Goal: Task Accomplishment & Management: Use online tool/utility

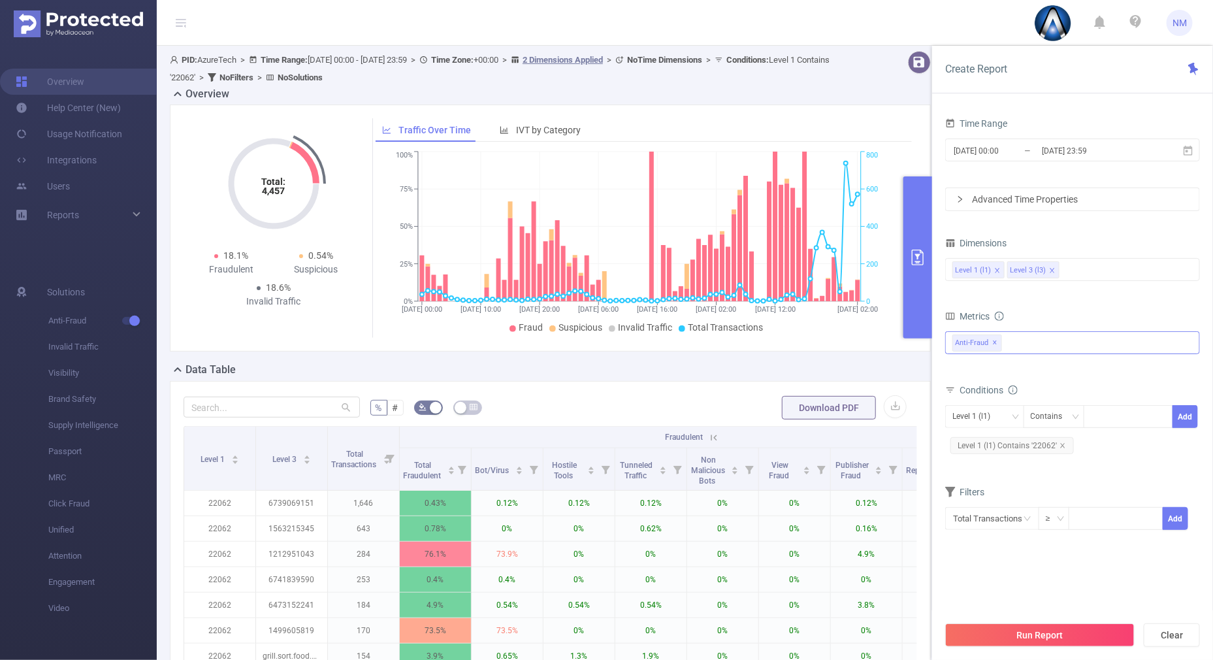
scroll to position [293, 0]
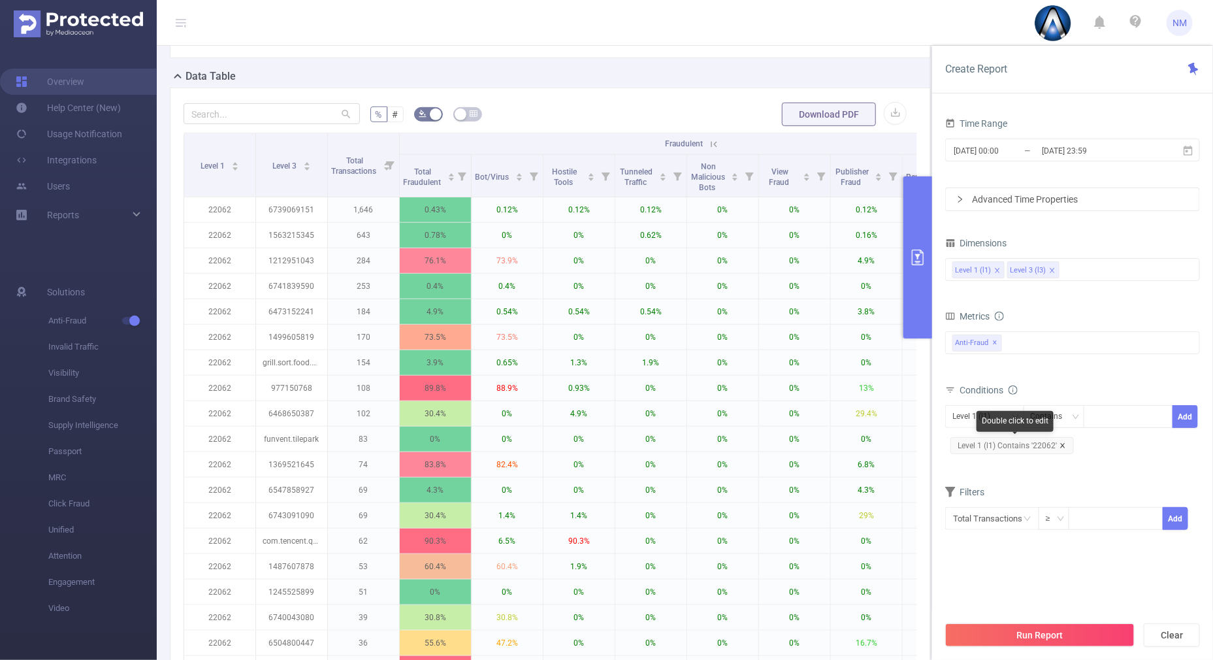
click at [1061, 442] on icon "icon: close" at bounding box center [1063, 445] width 7 height 7
click at [1104, 416] on div at bounding box center [1128, 417] width 75 height 22
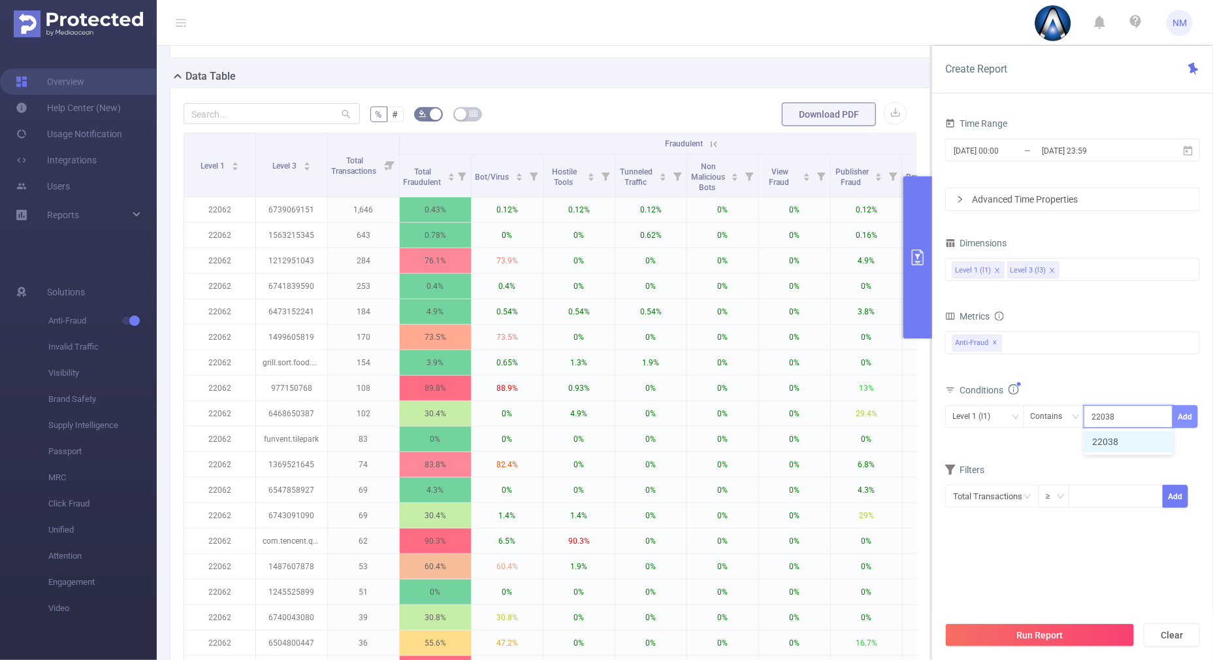
type input "22038"
click at [1185, 417] on button "Add" at bounding box center [1185, 416] width 25 height 23
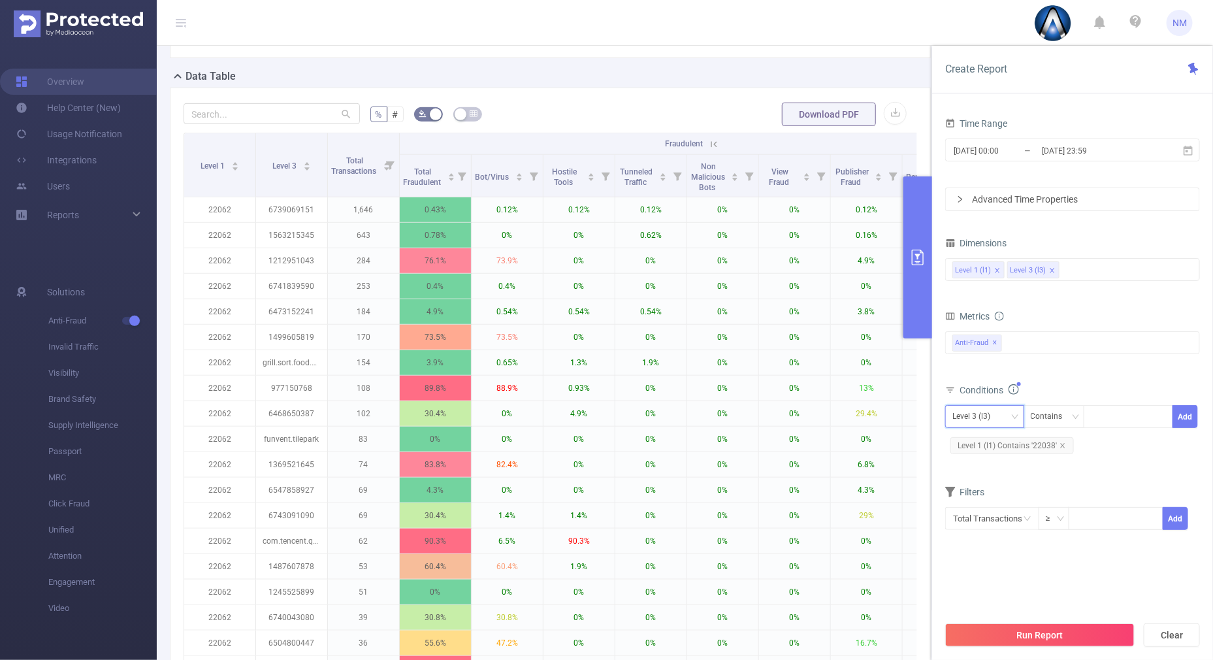
click at [1004, 412] on div "Level 3 (l3)" at bounding box center [985, 417] width 65 height 22
click at [987, 438] on li "Level 1 (l1)" at bounding box center [985, 442] width 79 height 21
click at [996, 637] on button "Run Report" at bounding box center [1040, 635] width 189 height 24
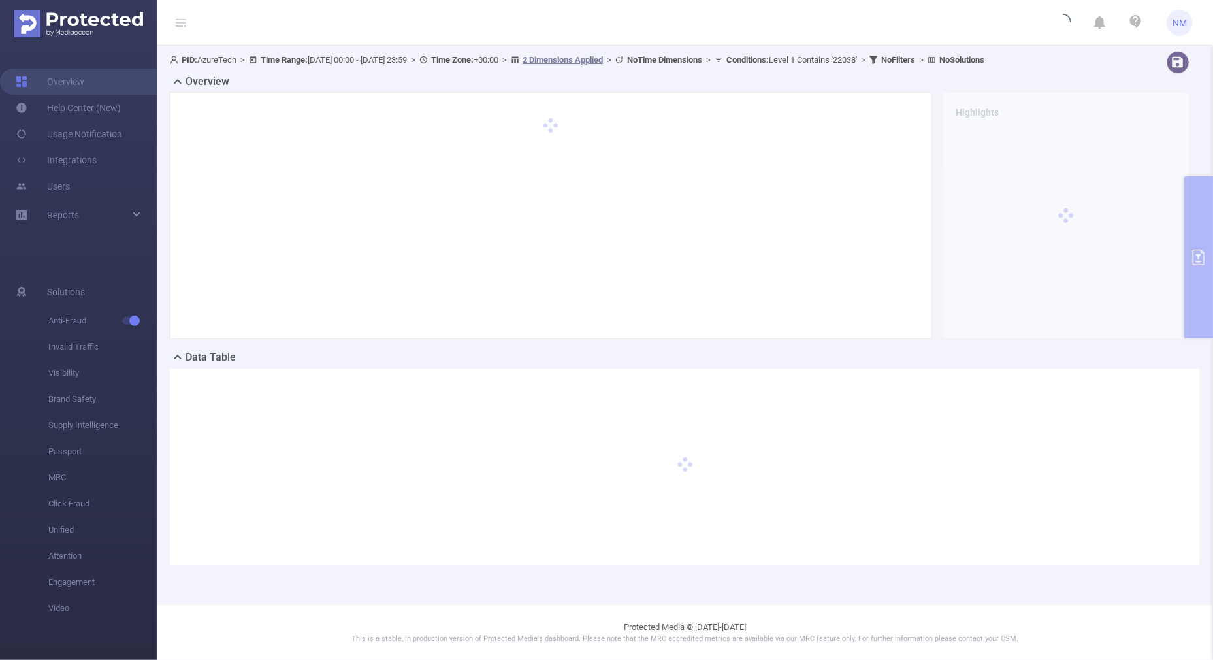
scroll to position [0, 0]
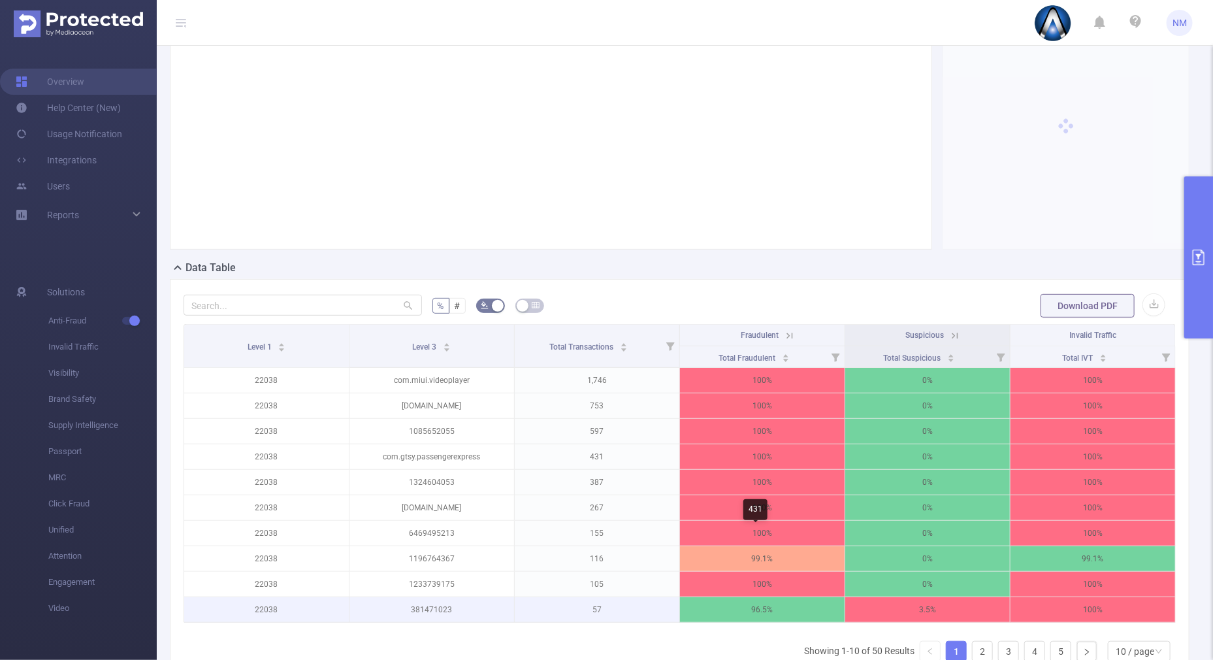
scroll to position [163, 0]
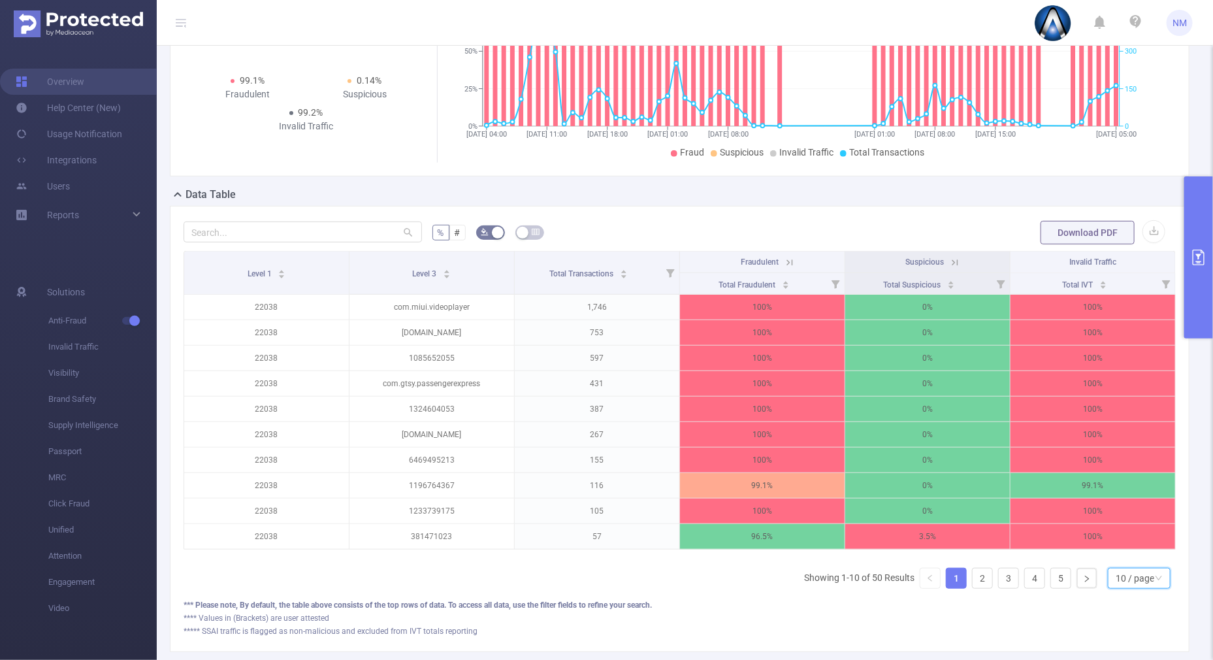
click at [1122, 582] on div "10 / page" at bounding box center [1135, 578] width 39 height 20
click at [1114, 519] on li "30 / page" at bounding box center [1127, 524] width 63 height 21
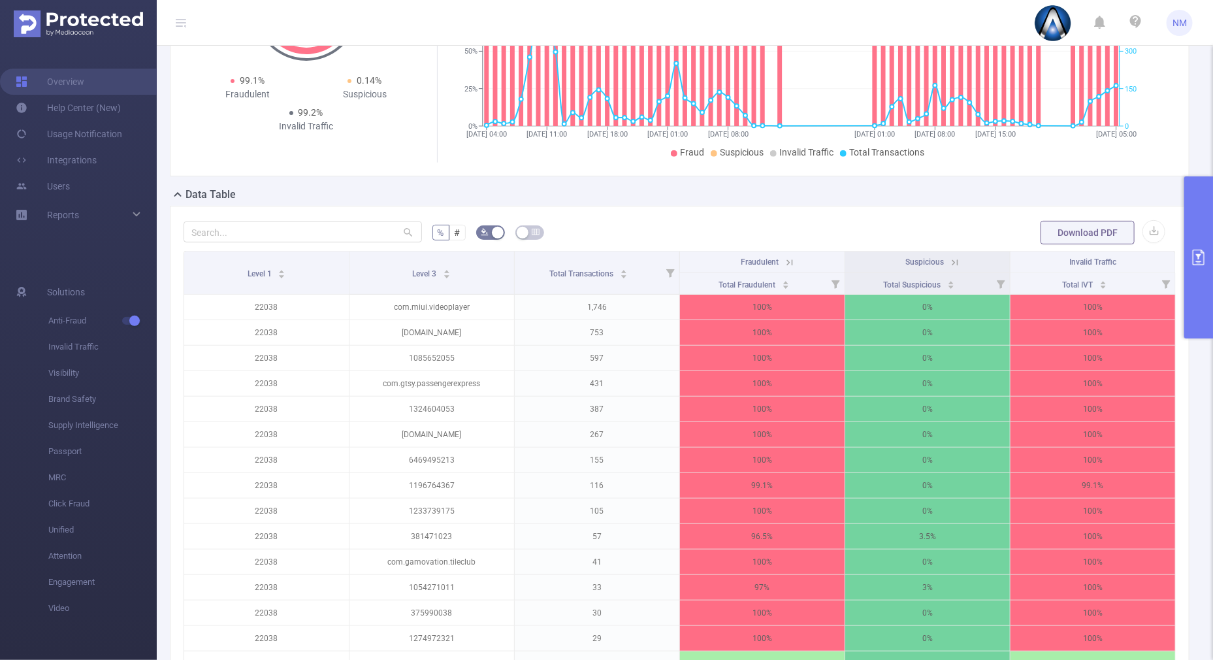
drag, startPoint x: 782, startPoint y: 262, endPoint x: 771, endPoint y: 257, distance: 12.0
click at [784, 261] on icon at bounding box center [790, 263] width 12 height 12
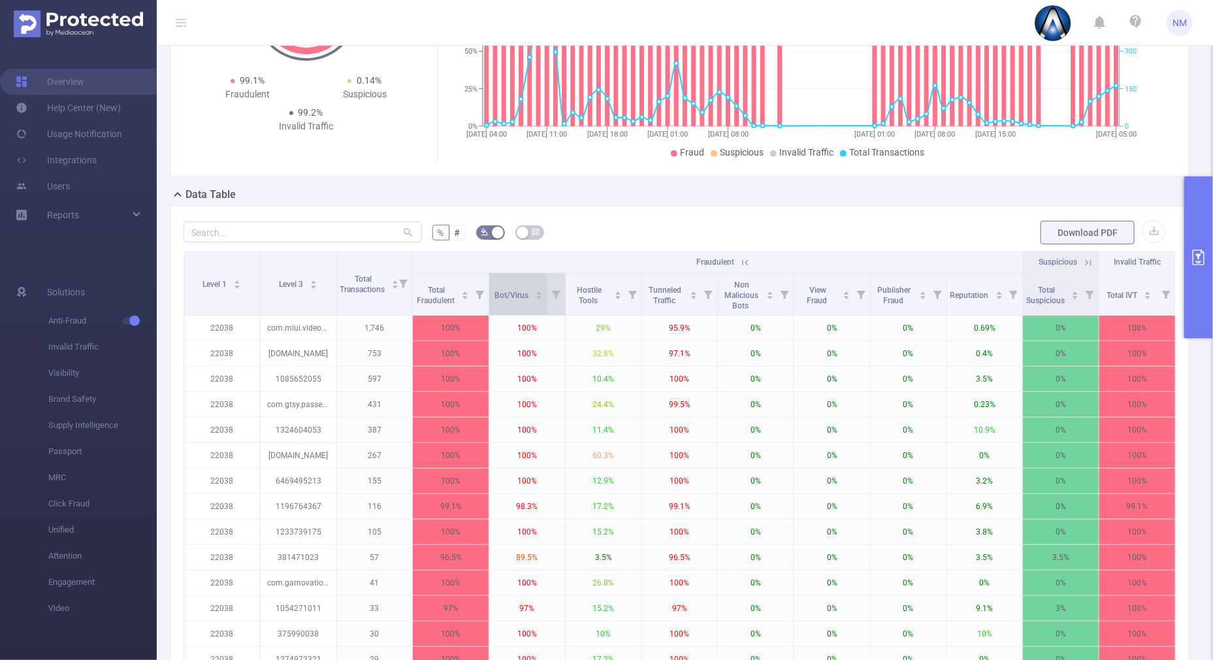
click at [536, 289] on icon "icon: caret-up" at bounding box center [539, 292] width 7 height 7
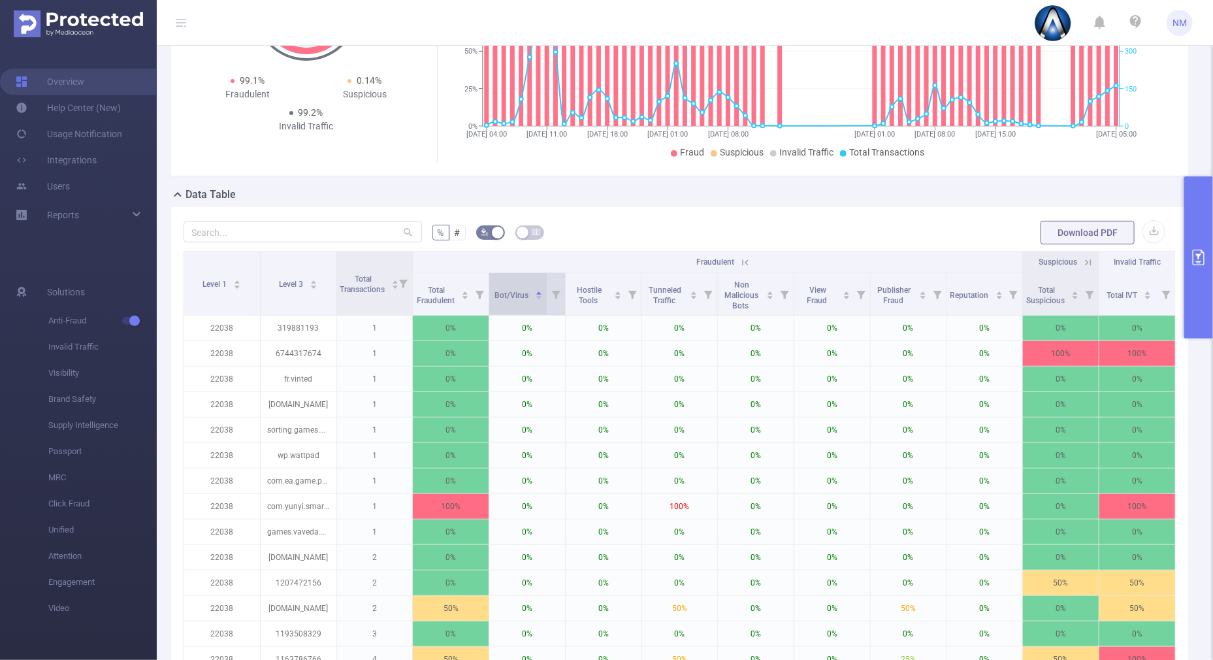
click at [536, 299] on icon "icon: caret-down" at bounding box center [539, 297] width 7 height 7
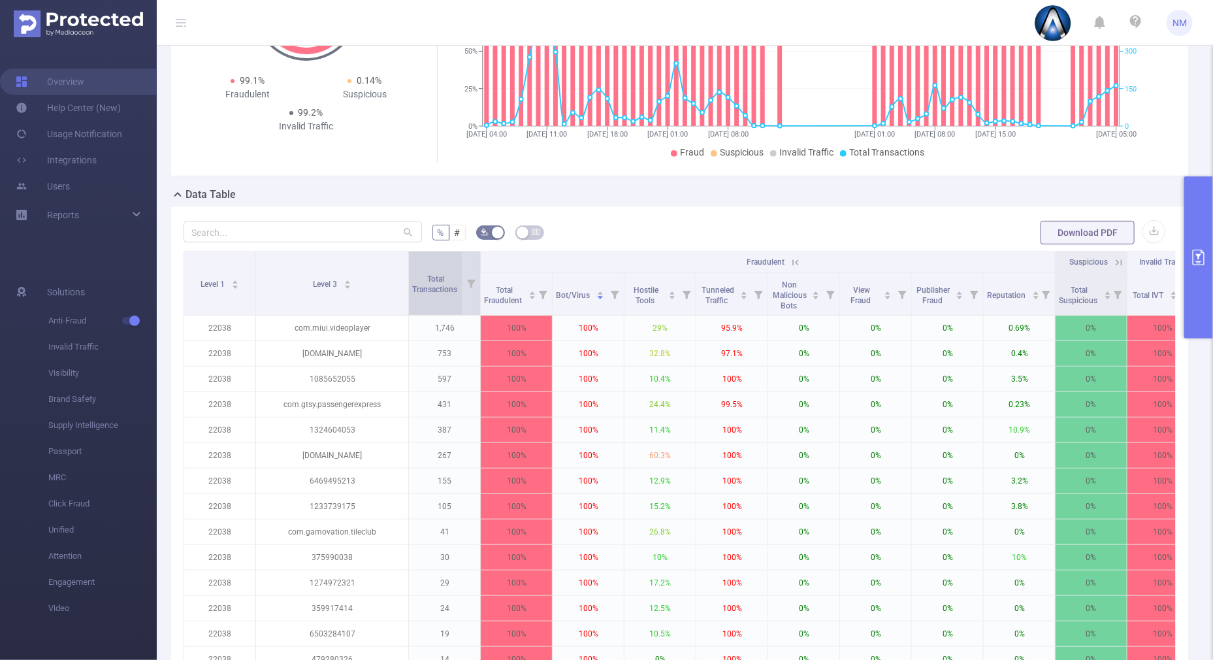
drag, startPoint x: 331, startPoint y: 270, endPoint x: 465, endPoint y: 282, distance: 135.1
click at [412, 274] on span at bounding box center [408, 283] width 7 height 63
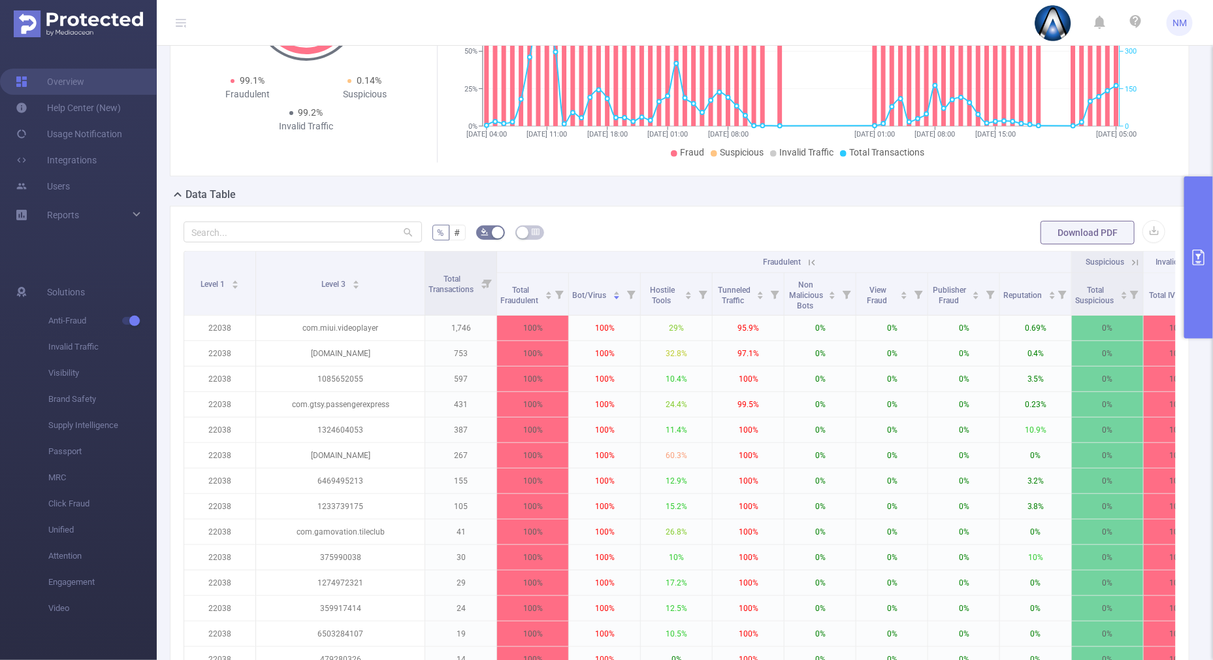
click at [1197, 286] on button "primary" at bounding box center [1199, 257] width 29 height 162
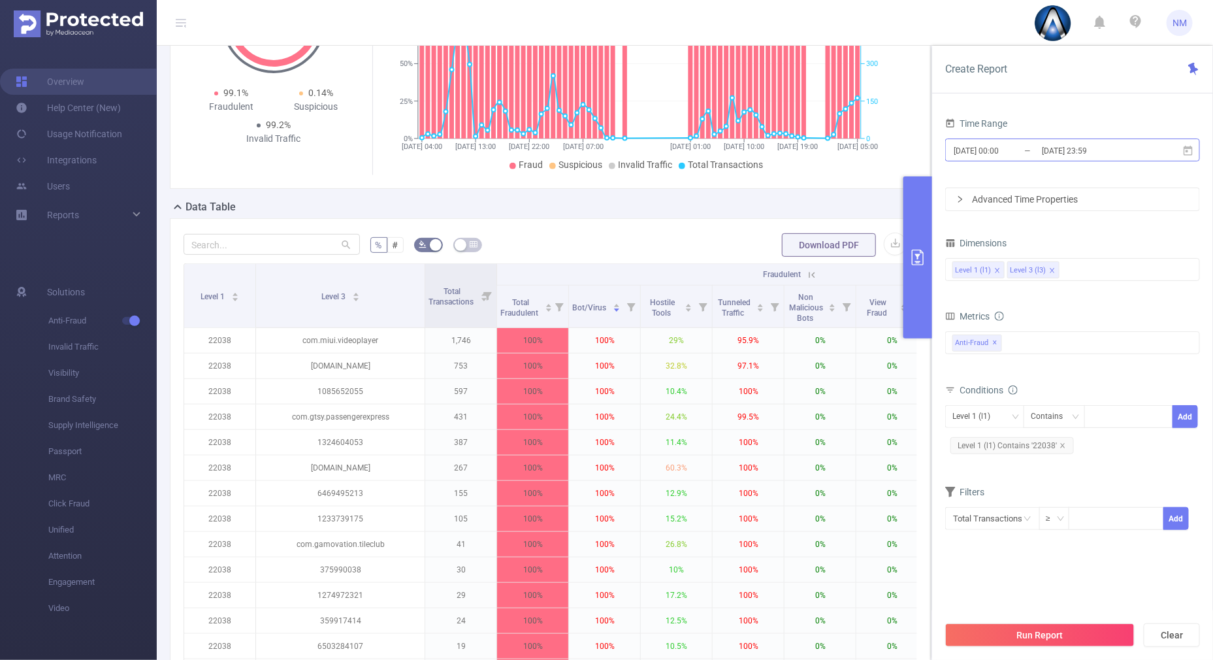
click at [1076, 150] on input "[DATE] 23:59" at bounding box center [1094, 151] width 106 height 18
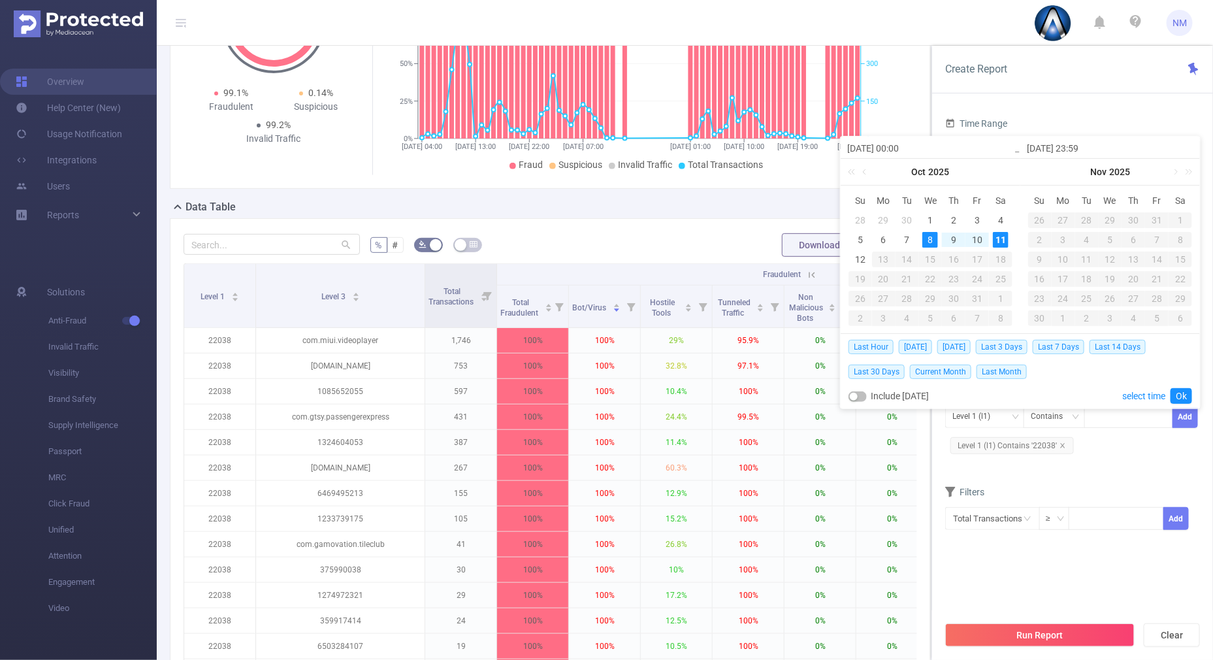
click at [1002, 241] on div "11" at bounding box center [1001, 240] width 16 height 16
type input "[DATE] 00:00"
click at [1179, 392] on link "Ok" at bounding box center [1182, 396] width 22 height 16
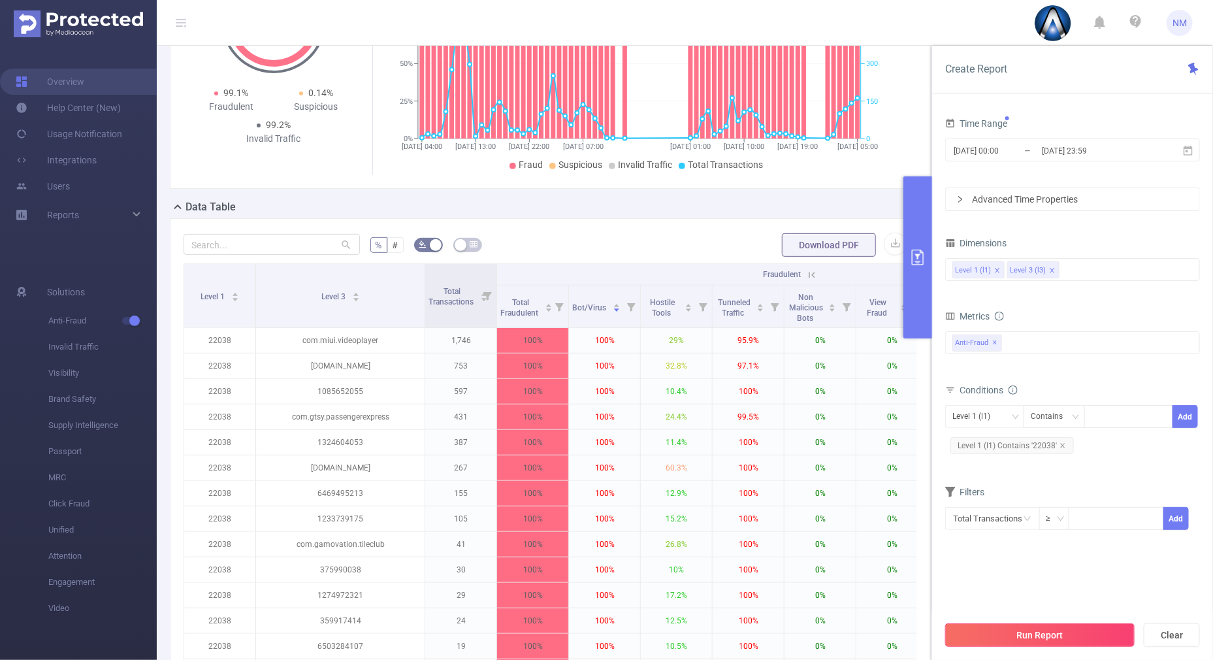
click at [1040, 635] on button "Run Report" at bounding box center [1040, 635] width 189 height 24
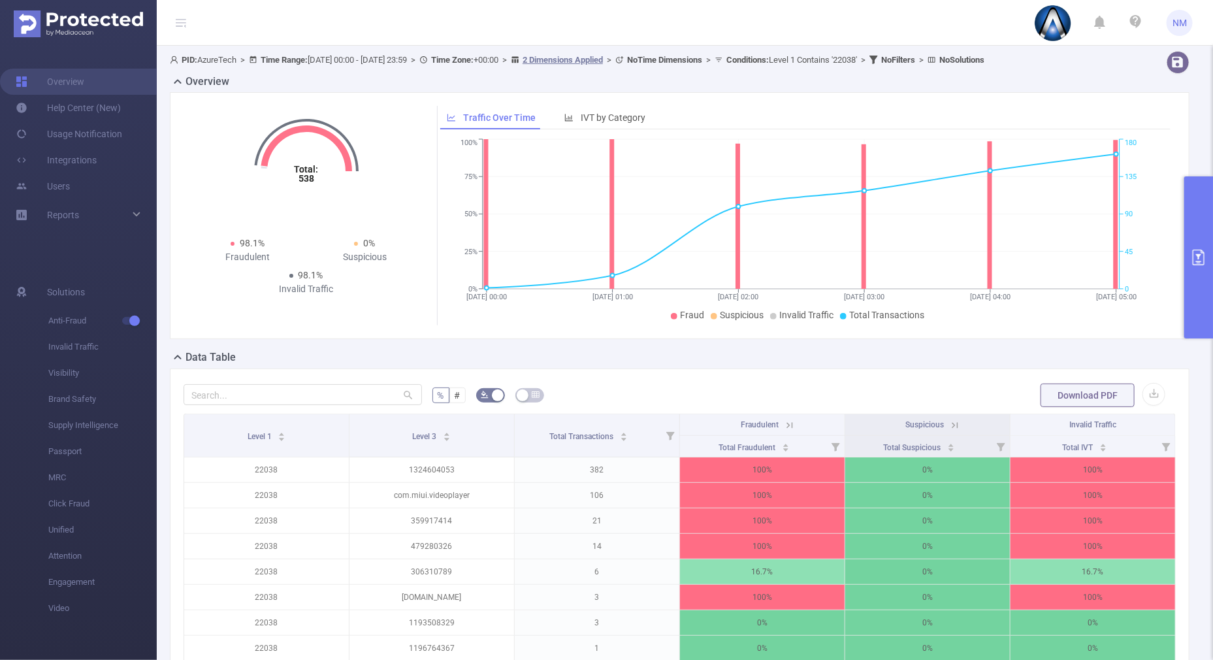
click at [787, 425] on icon at bounding box center [790, 425] width 6 height 6
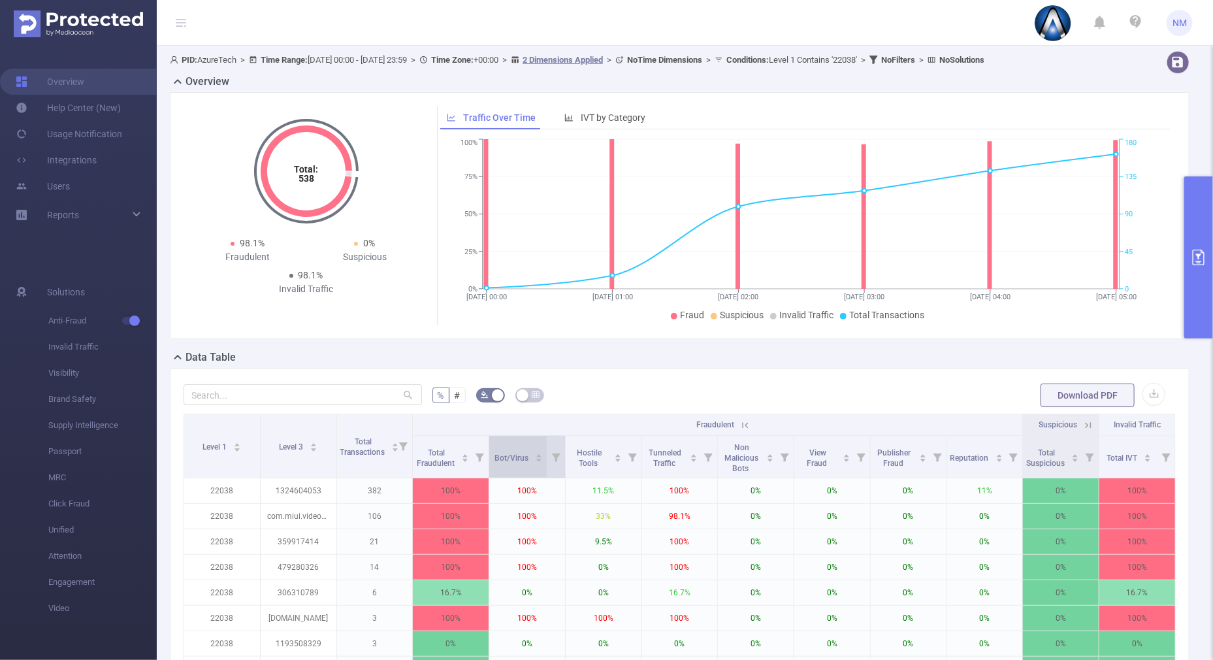
click at [536, 452] on icon "icon: caret-up" at bounding box center [539, 455] width 7 height 7
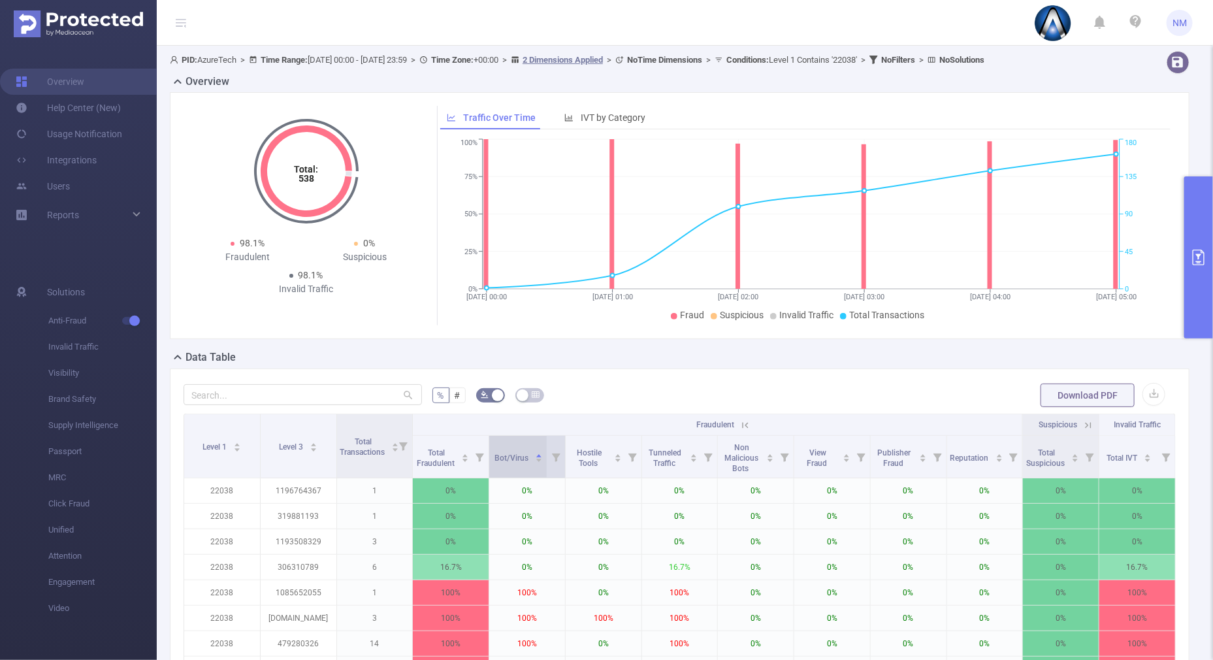
click at [537, 459] on icon "icon: caret-down" at bounding box center [539, 460] width 5 height 3
